Goal: Information Seeking & Learning: Understand process/instructions

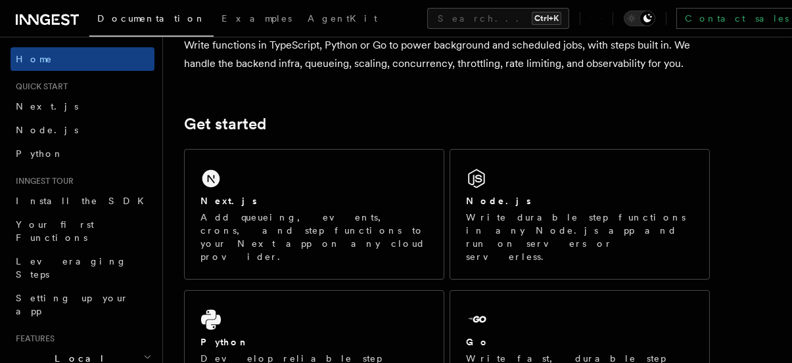
scroll to position [127, 0]
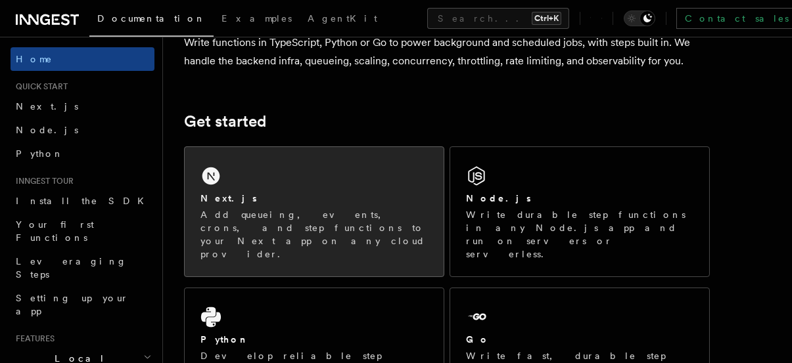
click at [317, 172] on div "Next.js Add queueing, events, crons, and step functions to your Next app on any…" at bounding box center [314, 211] width 259 height 129
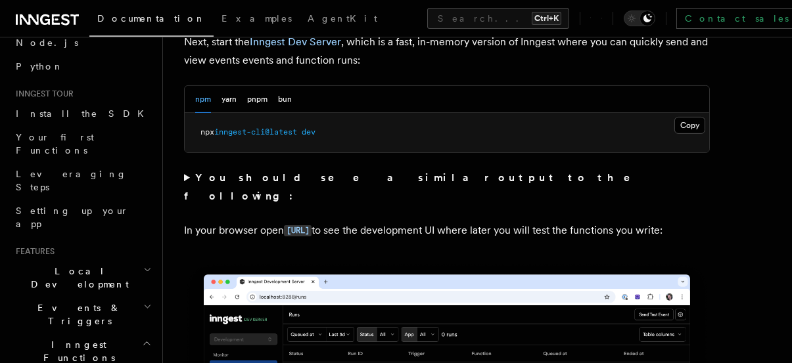
scroll to position [973, 0]
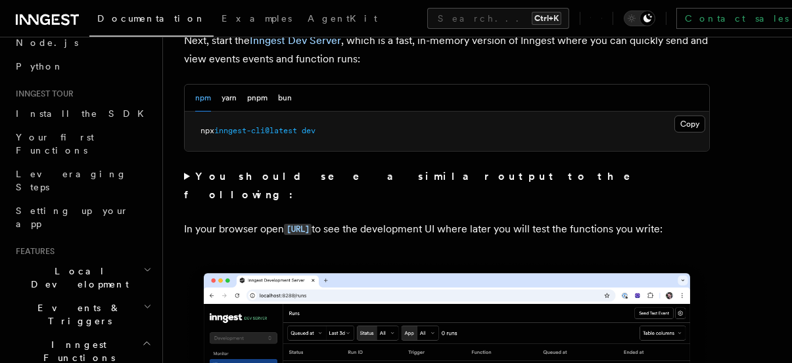
click at [187, 173] on summary "You should see a similar output to the following:" at bounding box center [447, 186] width 526 height 37
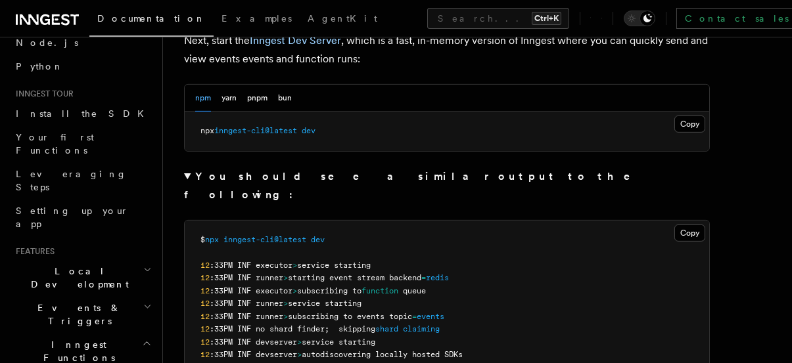
click at [187, 173] on summary "You should see a similar output to the following:" at bounding box center [447, 186] width 526 height 37
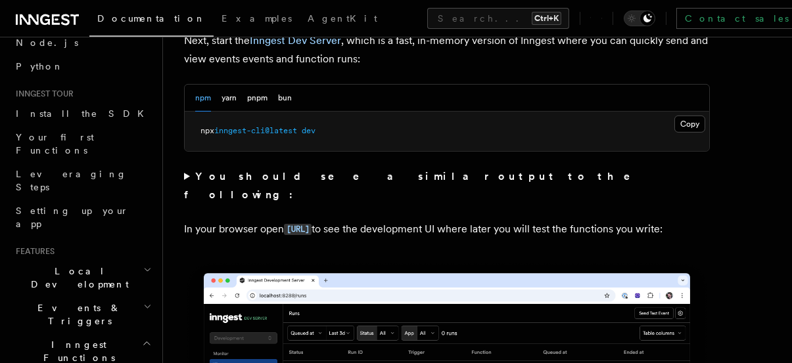
click at [187, 173] on summary "You should see a similar output to the following:" at bounding box center [447, 186] width 526 height 37
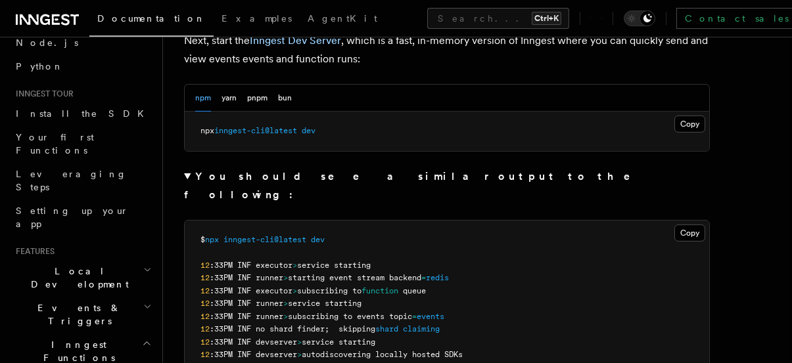
click at [187, 173] on summary "You should see a similar output to the following:" at bounding box center [447, 186] width 526 height 37
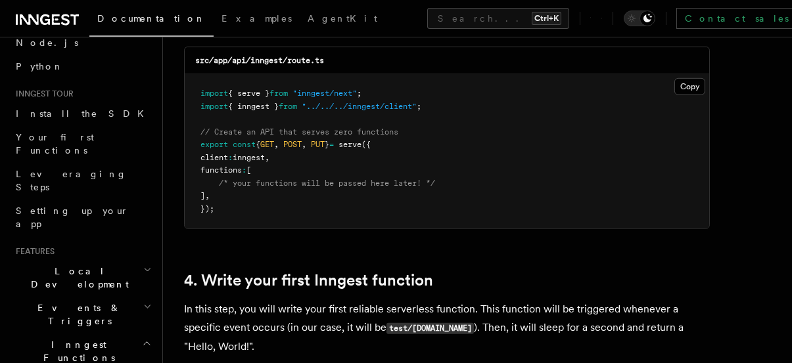
scroll to position [1904, 0]
click at [625, 21] on icon "Toggle dark mode" at bounding box center [631, 18] width 13 height 13
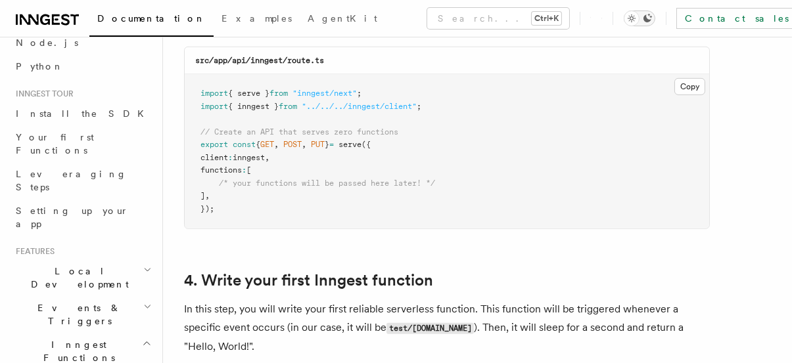
click at [625, 24] on icon "Toggle dark mode" at bounding box center [631, 18] width 13 height 13
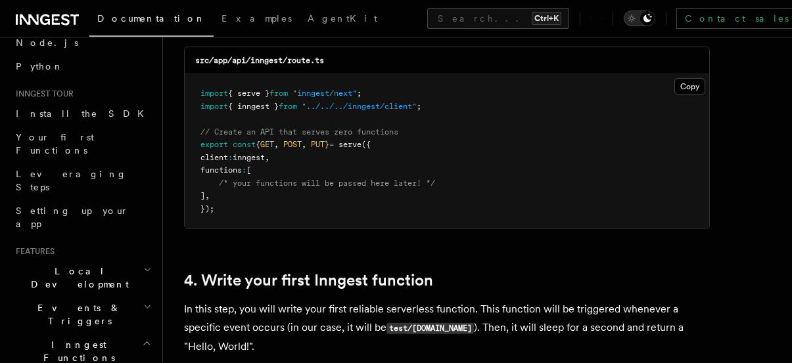
click at [625, 20] on icon "Toggle dark mode" at bounding box center [631, 18] width 13 height 13
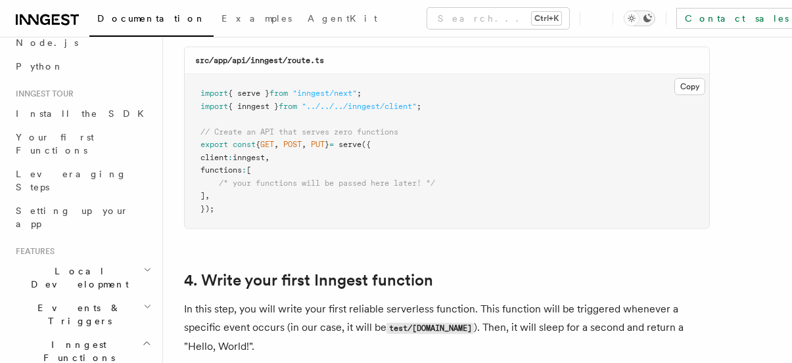
click at [625, 22] on icon "Toggle dark mode" at bounding box center [631, 18] width 13 height 13
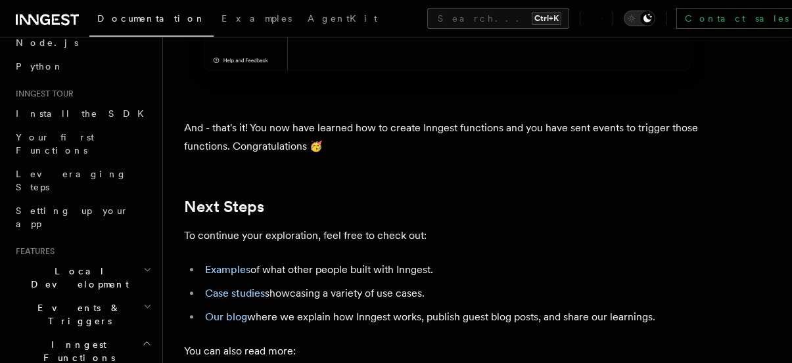
scroll to position [8497, 0]
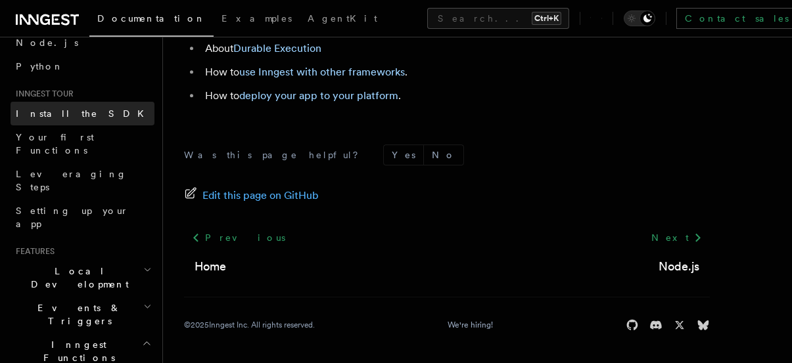
click at [53, 104] on link "Install the SDK" at bounding box center [83, 114] width 144 height 24
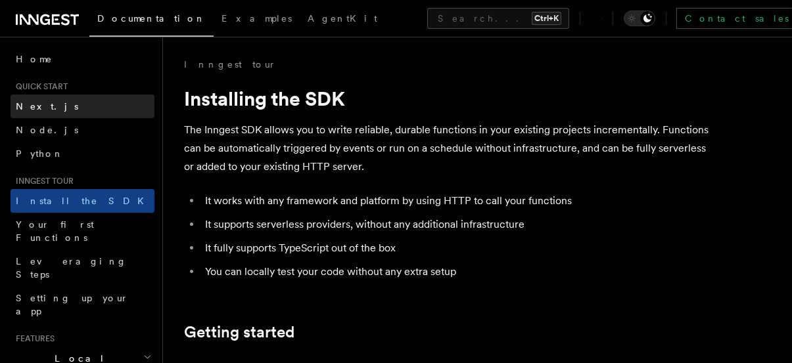
click at [27, 115] on link "Next.js" at bounding box center [83, 107] width 144 height 24
